Goal: Task Accomplishment & Management: Manage account settings

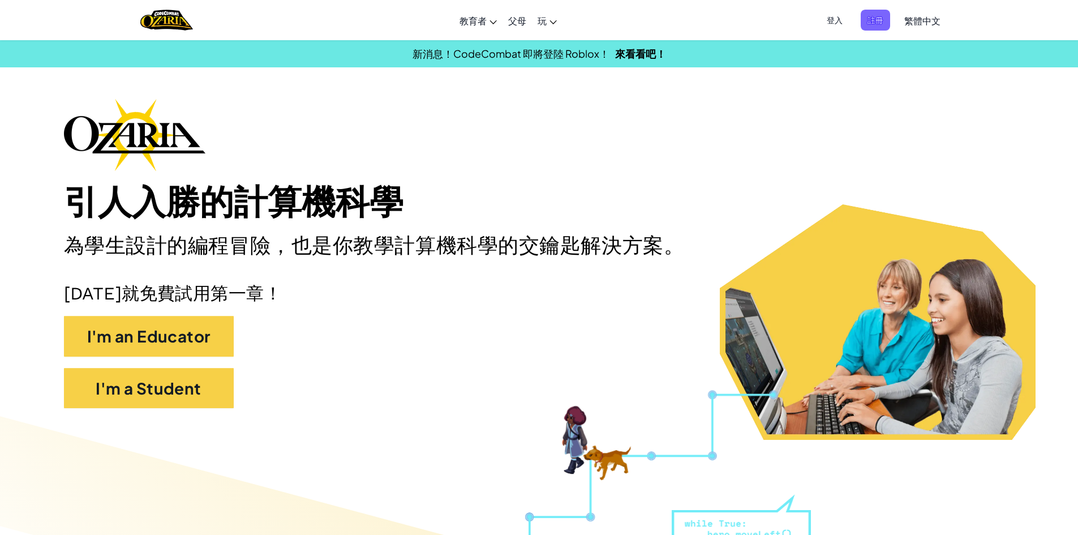
click at [833, 18] on span "登入" at bounding box center [834, 20] width 29 height 21
